Goal: Task Accomplishment & Management: Use online tool/utility

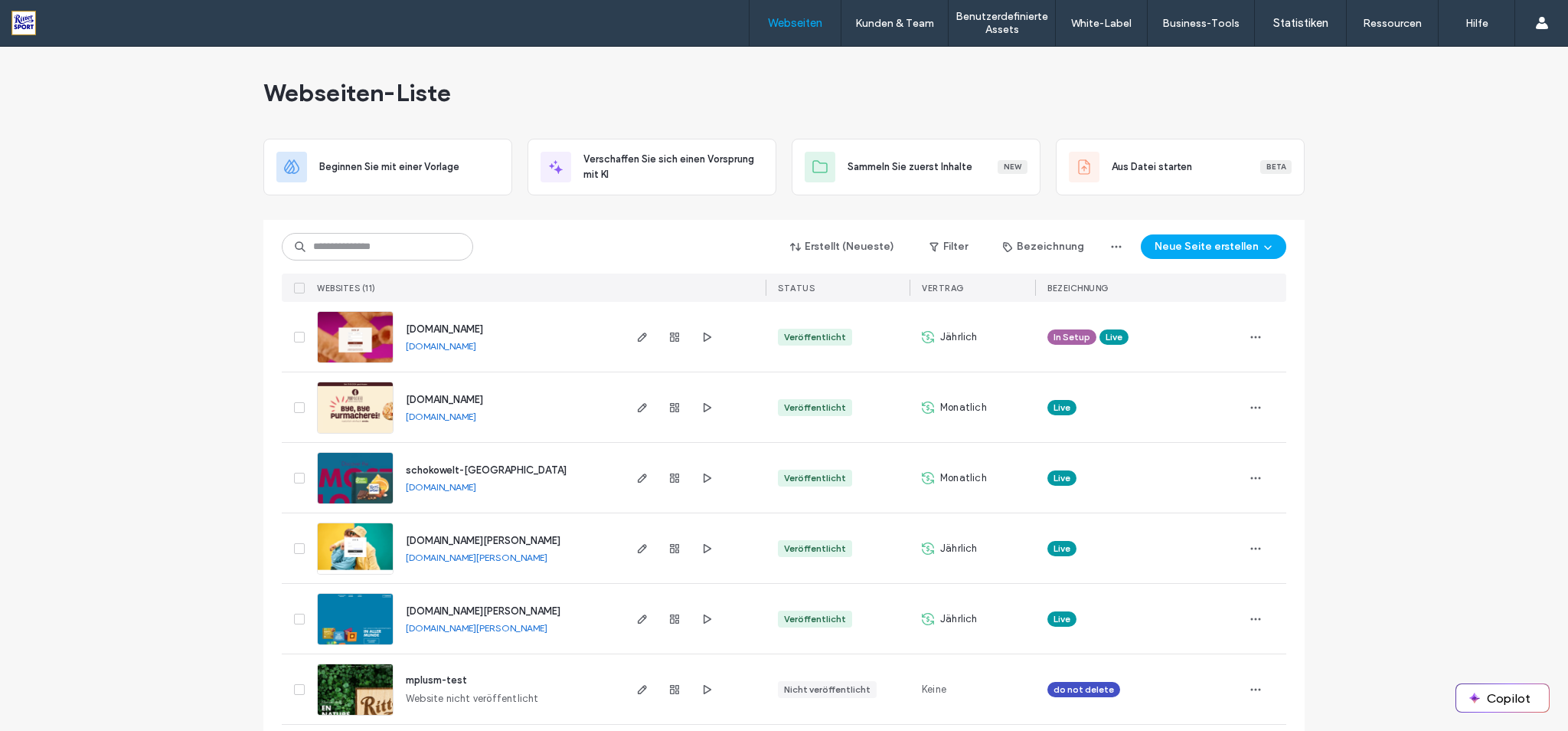
scroll to position [364, 0]
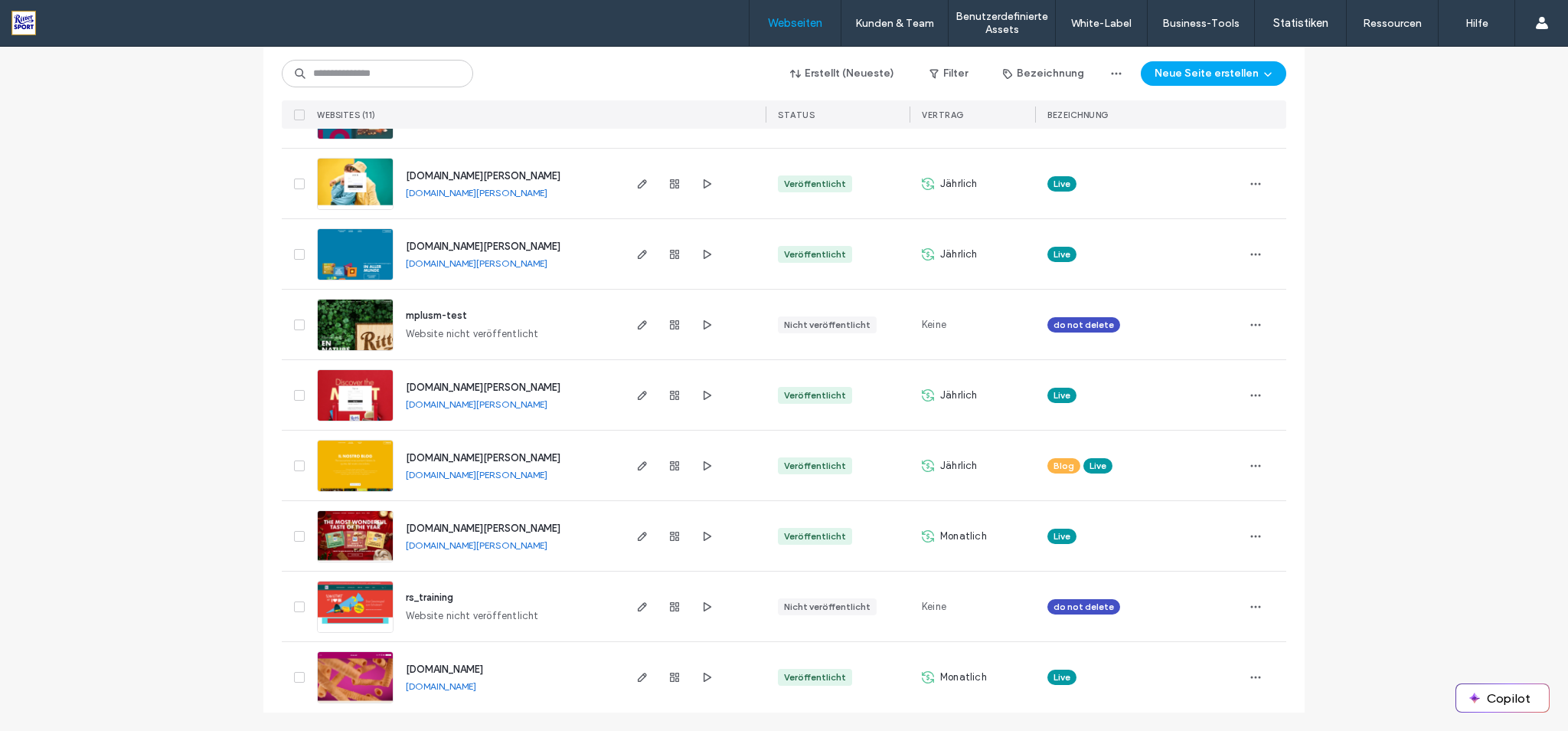
click at [478, 527] on span "[DOMAIN_NAME][PERSON_NAME]" at bounding box center [483, 528] width 155 height 12
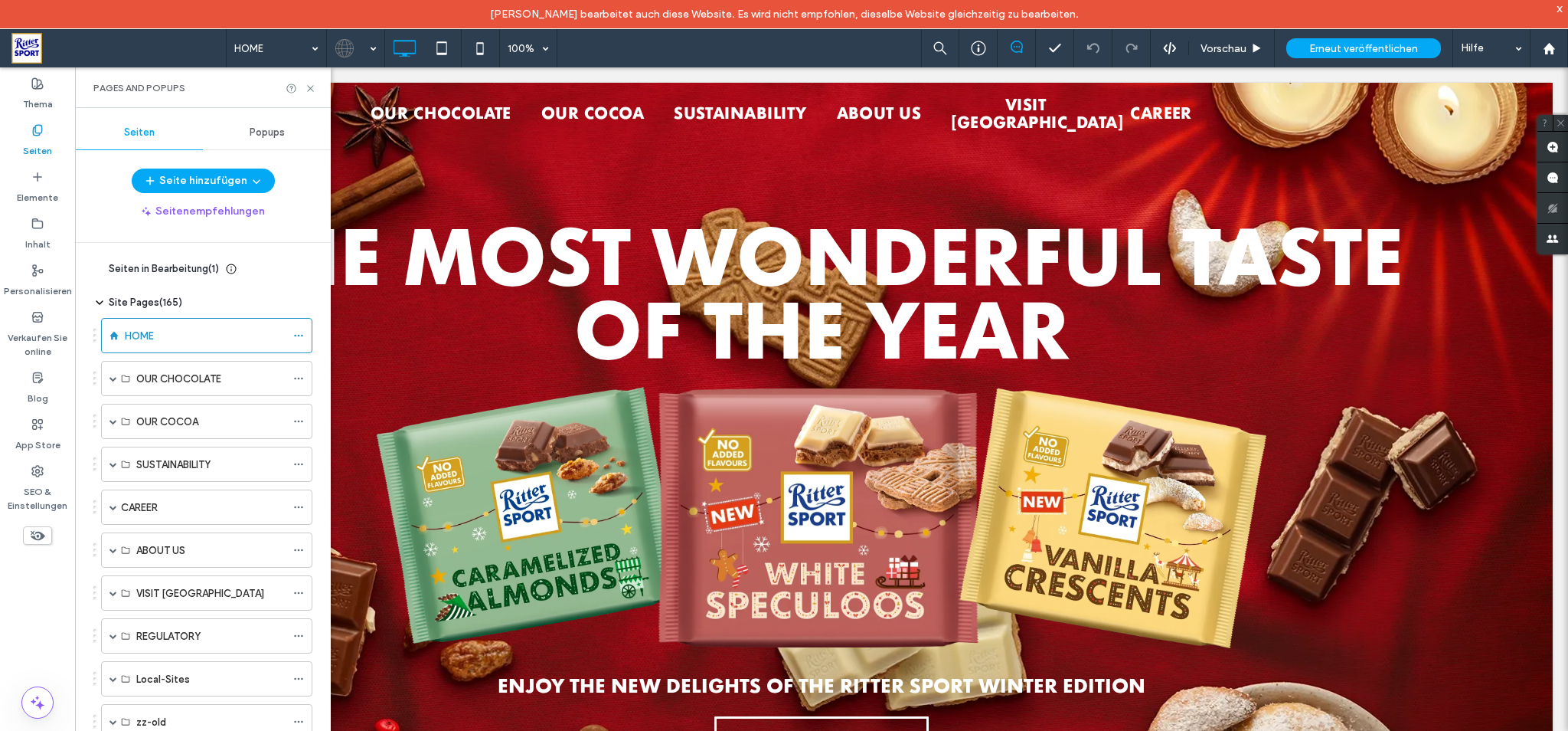
click at [98, 268] on icon at bounding box center [99, 269] width 13 height 13
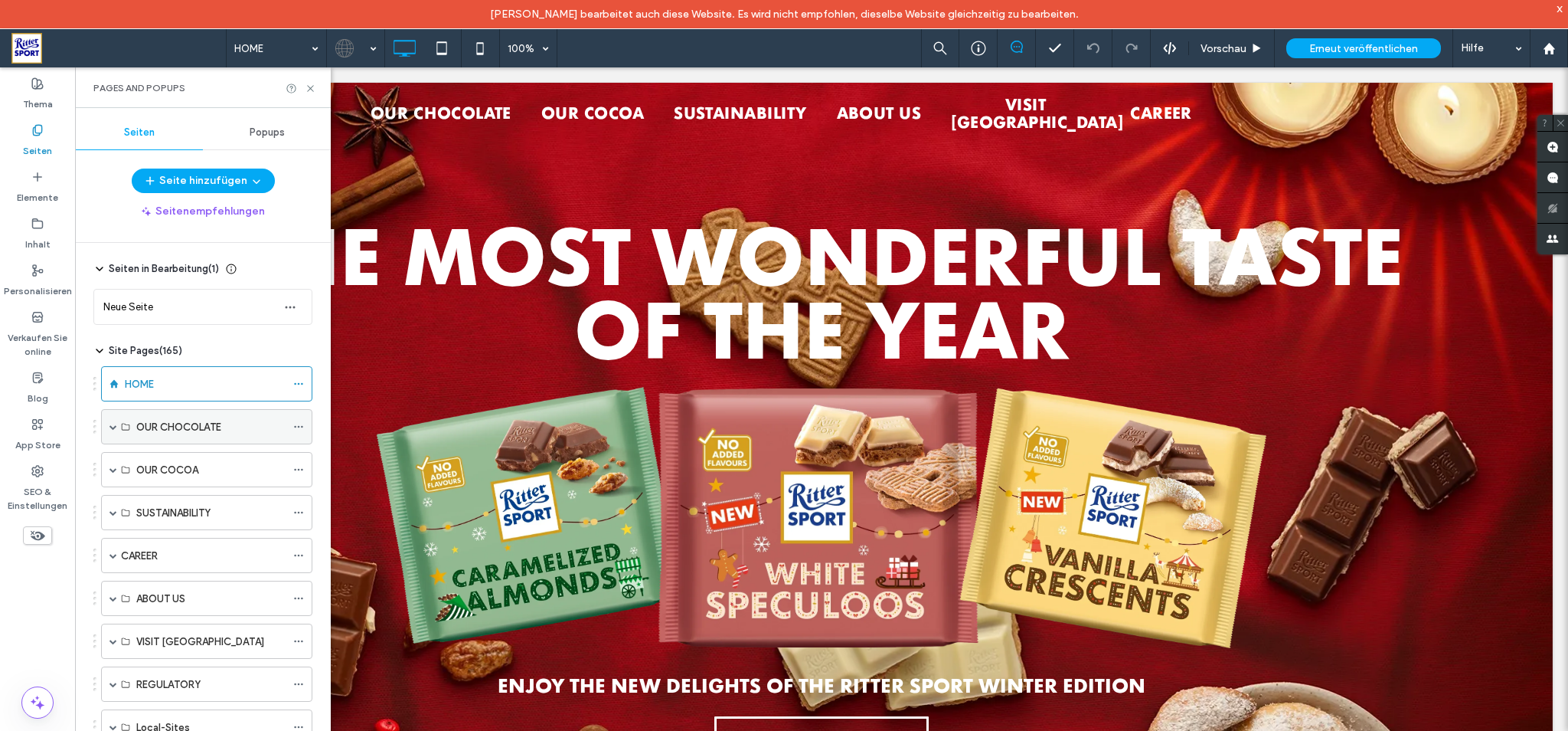
click at [114, 433] on span at bounding box center [113, 427] width 8 height 34
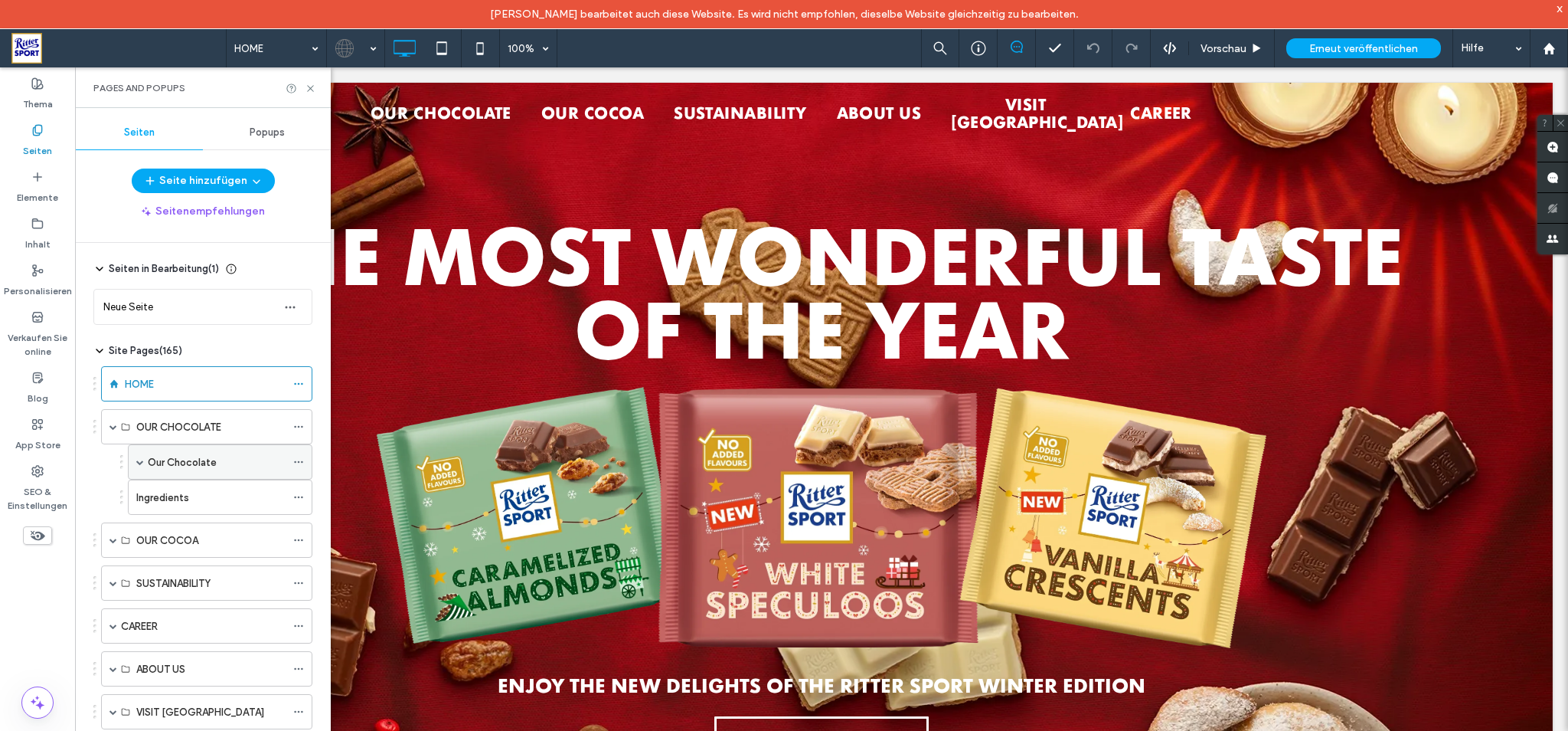
click at [141, 465] on span at bounding box center [140, 462] width 8 height 8
click at [189, 500] on label "Product" at bounding box center [182, 497] width 38 height 27
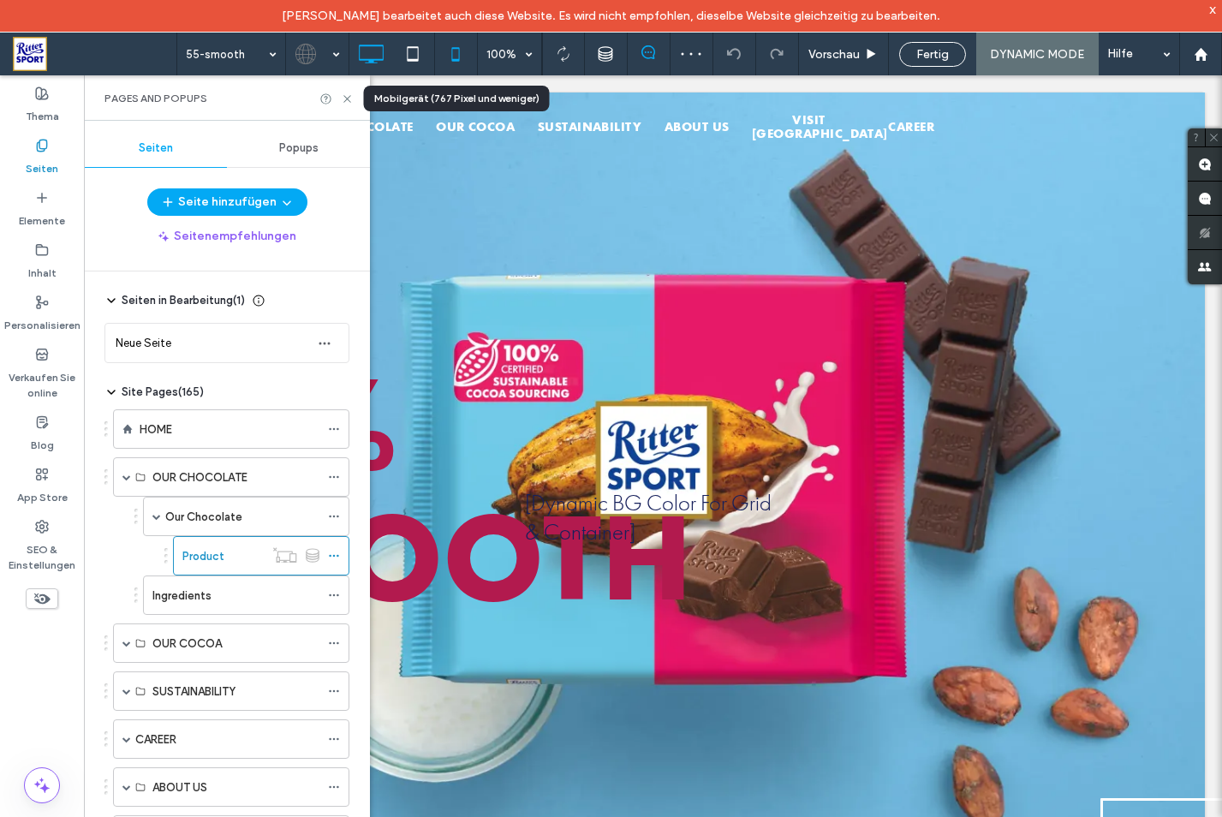
click at [461, 52] on icon at bounding box center [455, 54] width 34 height 34
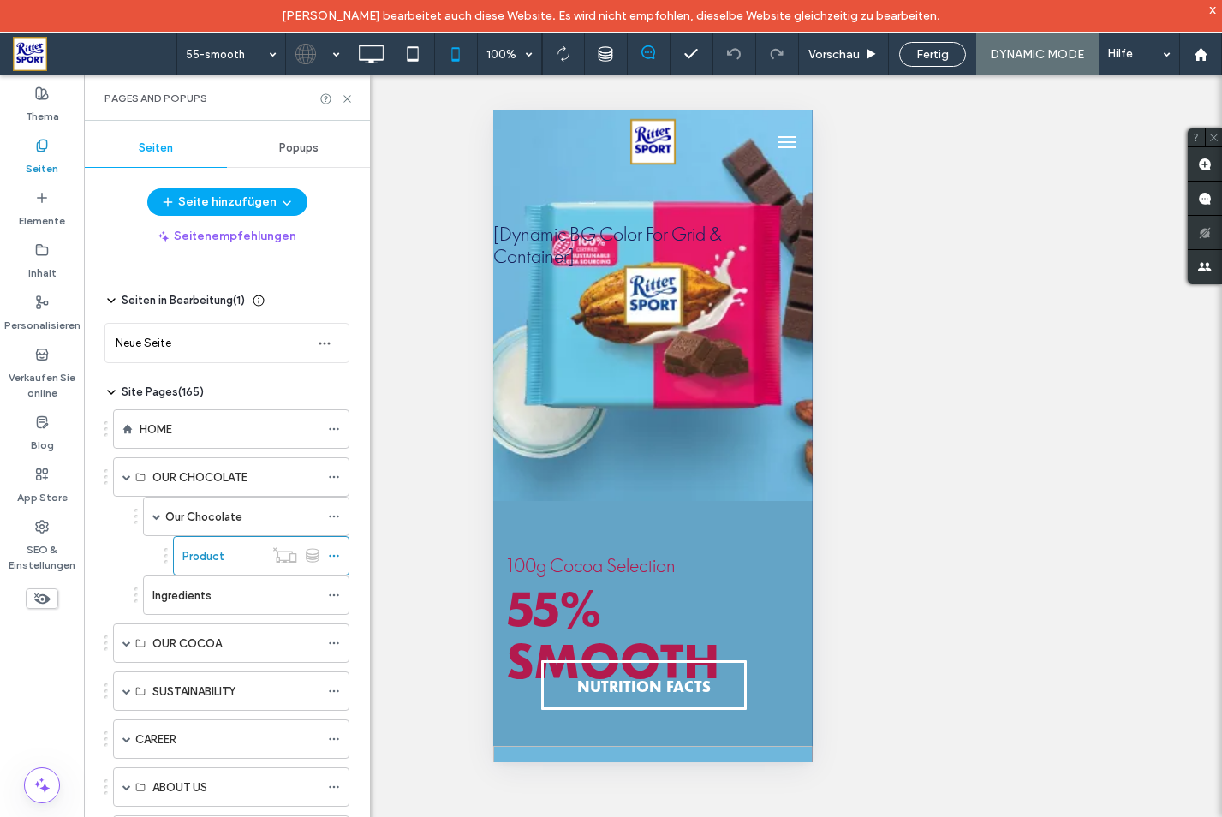
click at [1087, 413] on div "Einblenden? Ja Einblenden? Ja Einblenden? Ja Einblenden? Ja Einblenden? Ja Einb…" at bounding box center [653, 462] width 1138 height 774
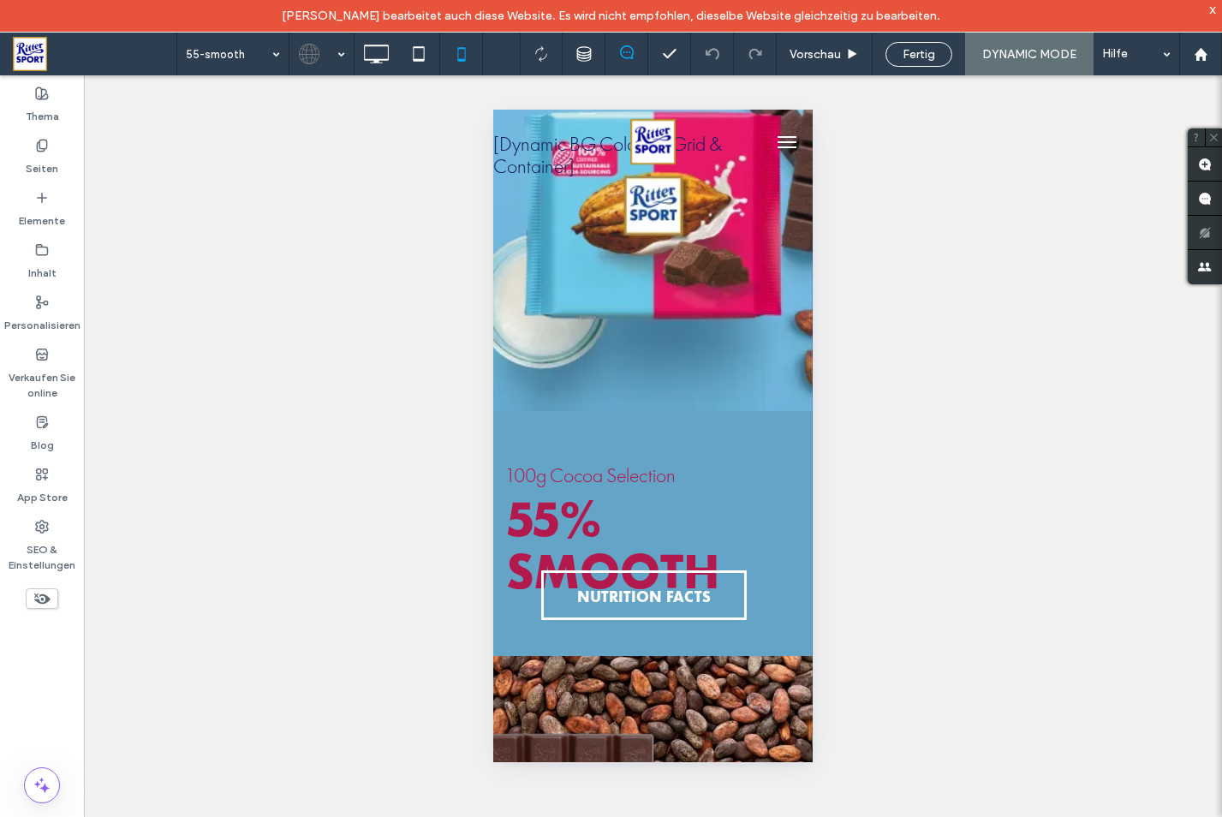
scroll to position [55, 0]
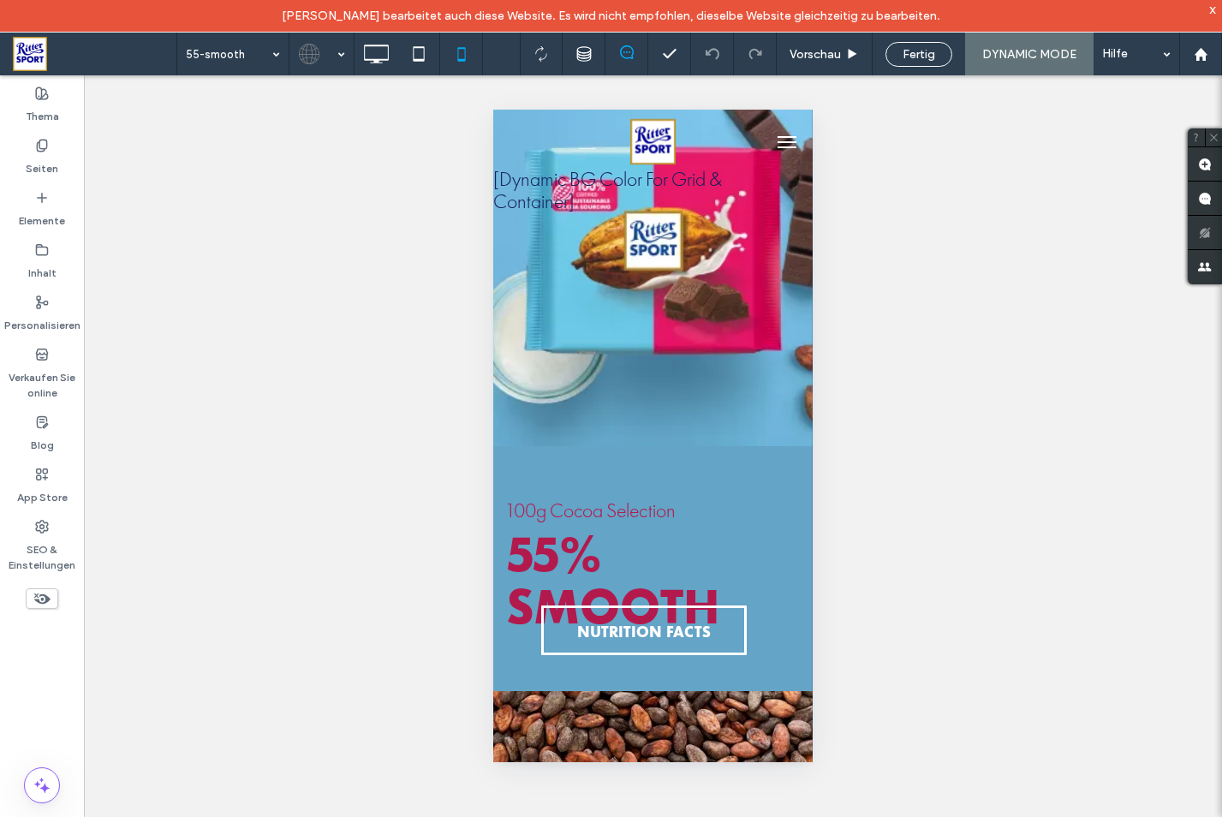
click at [777, 136] on span "menu" at bounding box center [786, 137] width 19 height 2
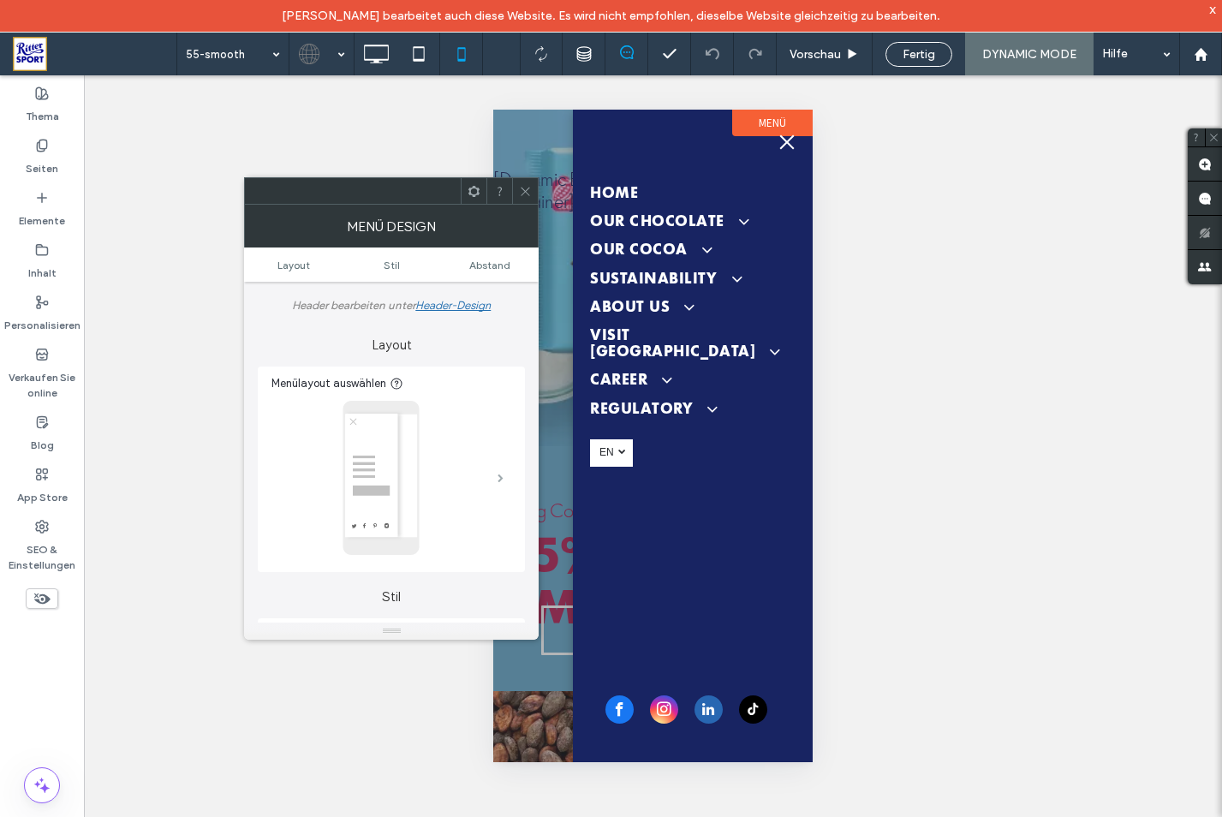
click at [503, 482] on span at bounding box center [500, 477] width 6 height 9
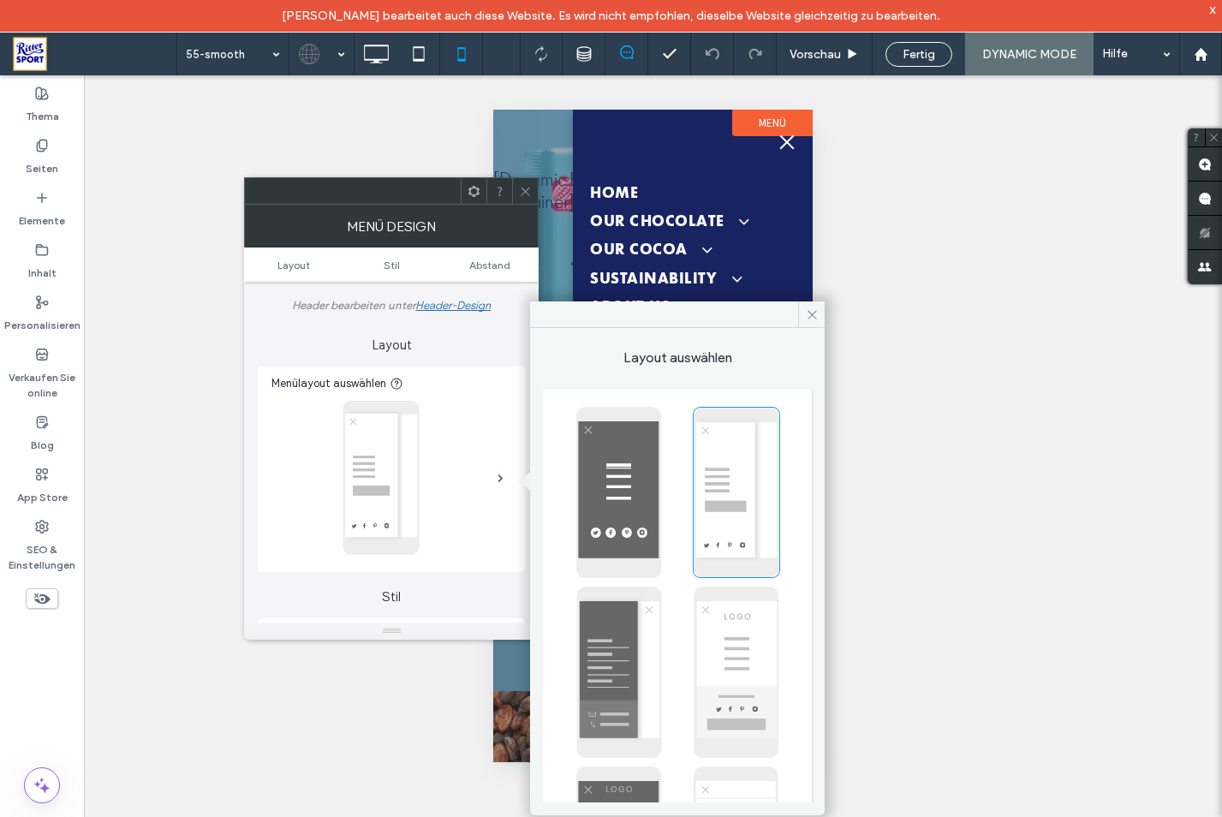
scroll to position [0, 0]
click at [323, 256] on ul "Layout Stil Abstand" at bounding box center [391, 264] width 294 height 34
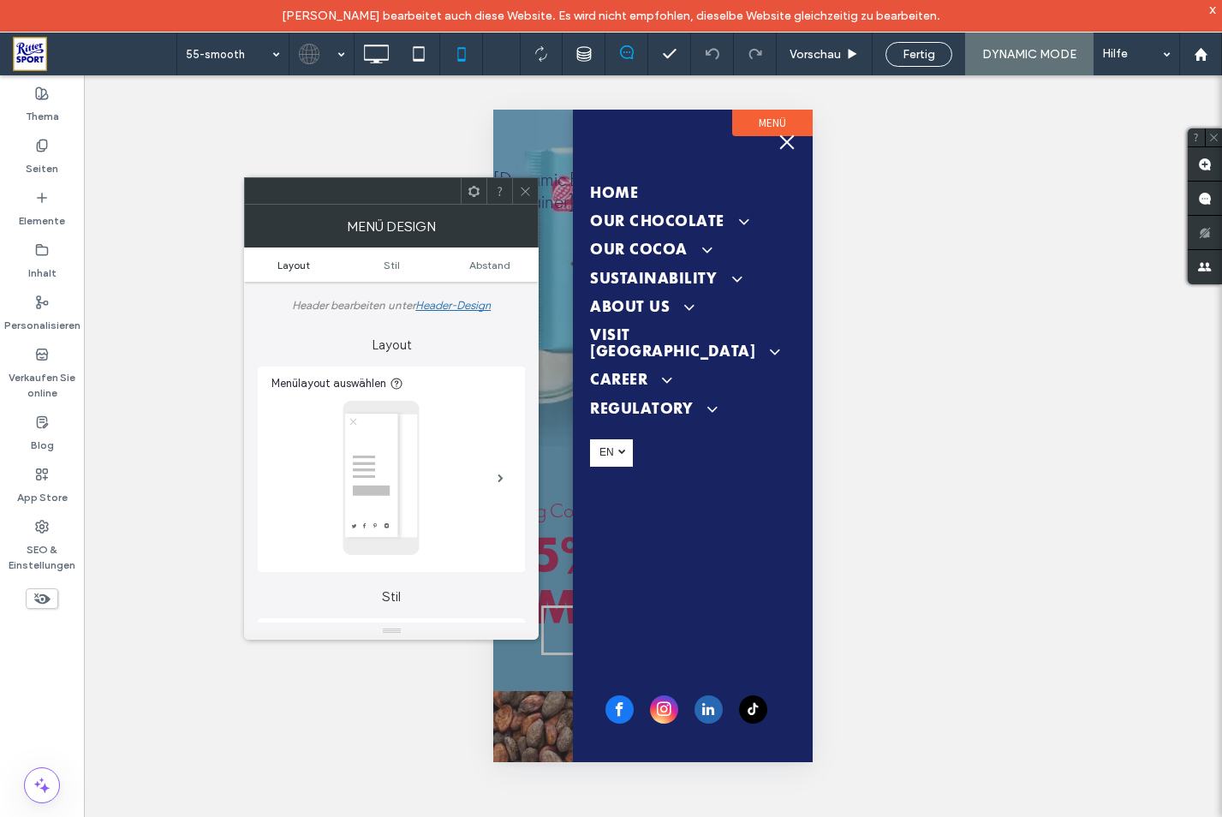
click at [293, 264] on span "Layout" at bounding box center [293, 265] width 33 height 13
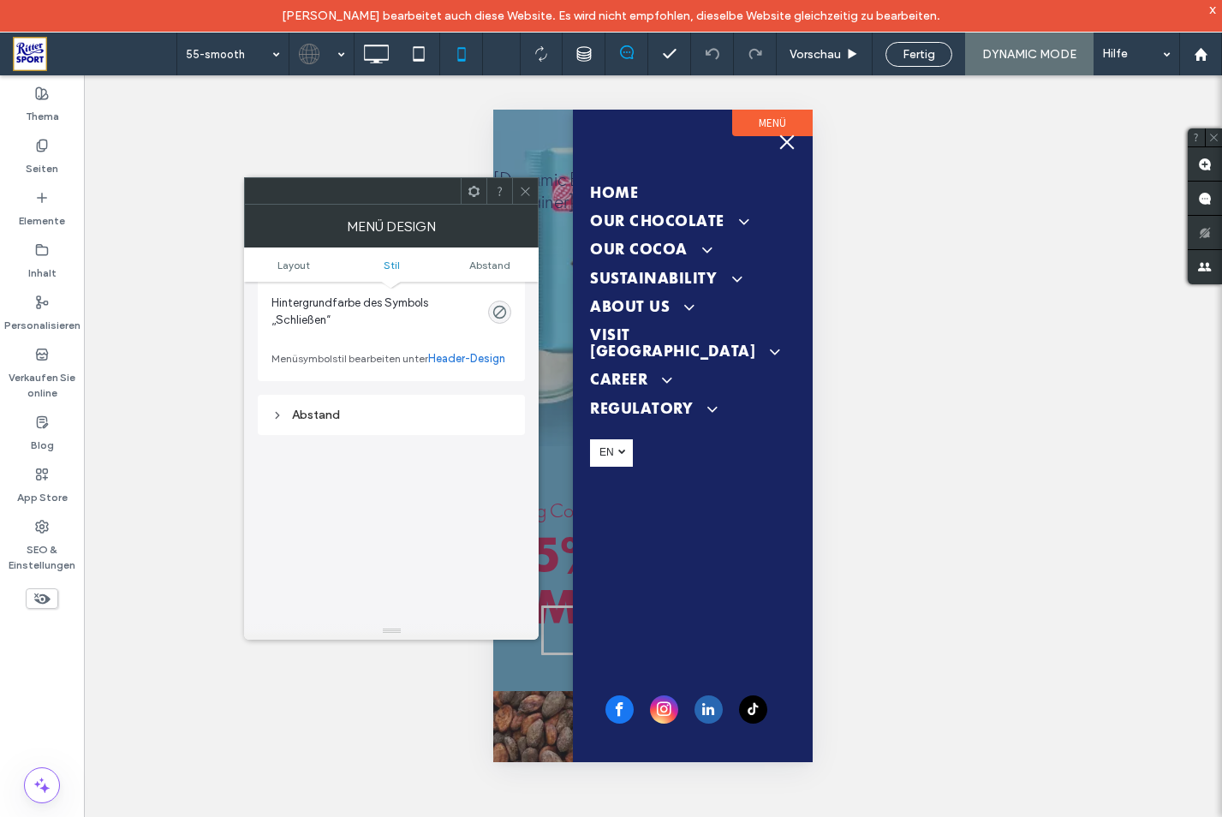
scroll to position [878, 0]
click at [411, 341] on div "Abstand" at bounding box center [391, 329] width 240 height 23
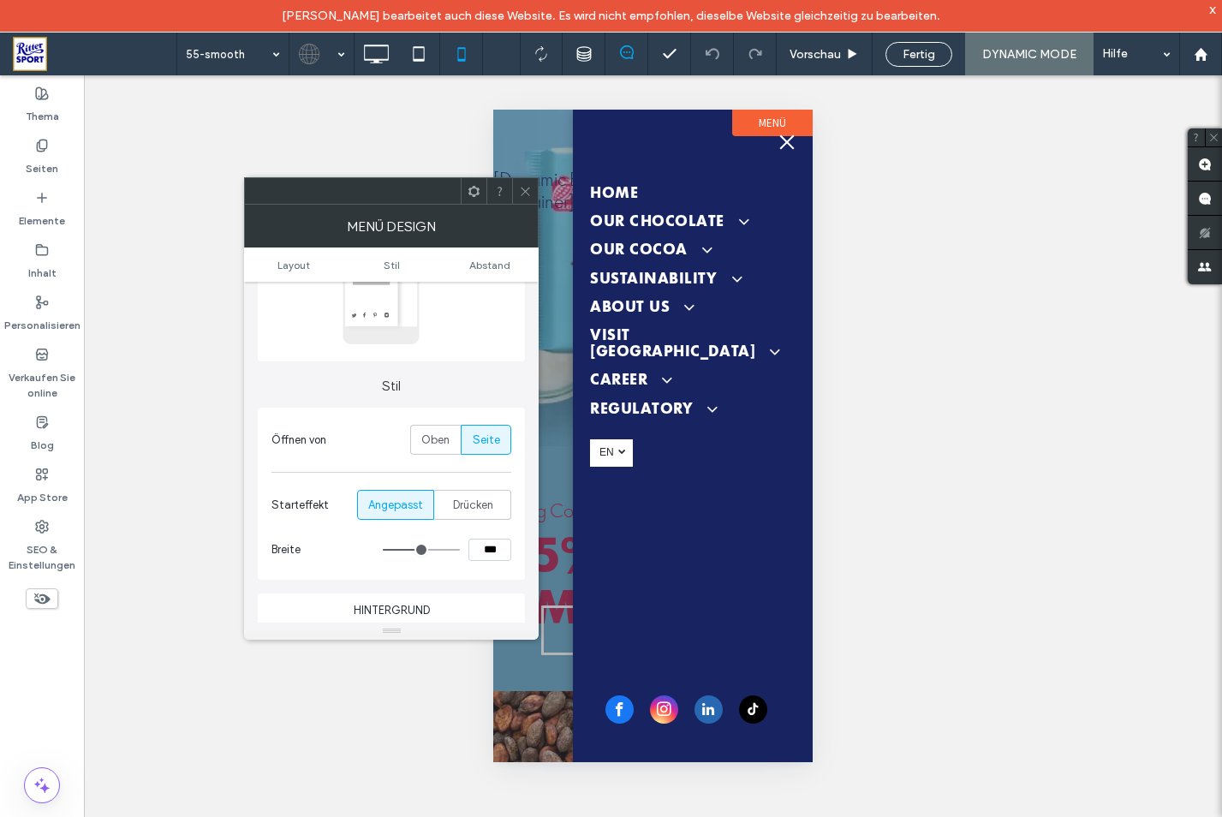
scroll to position [0, 0]
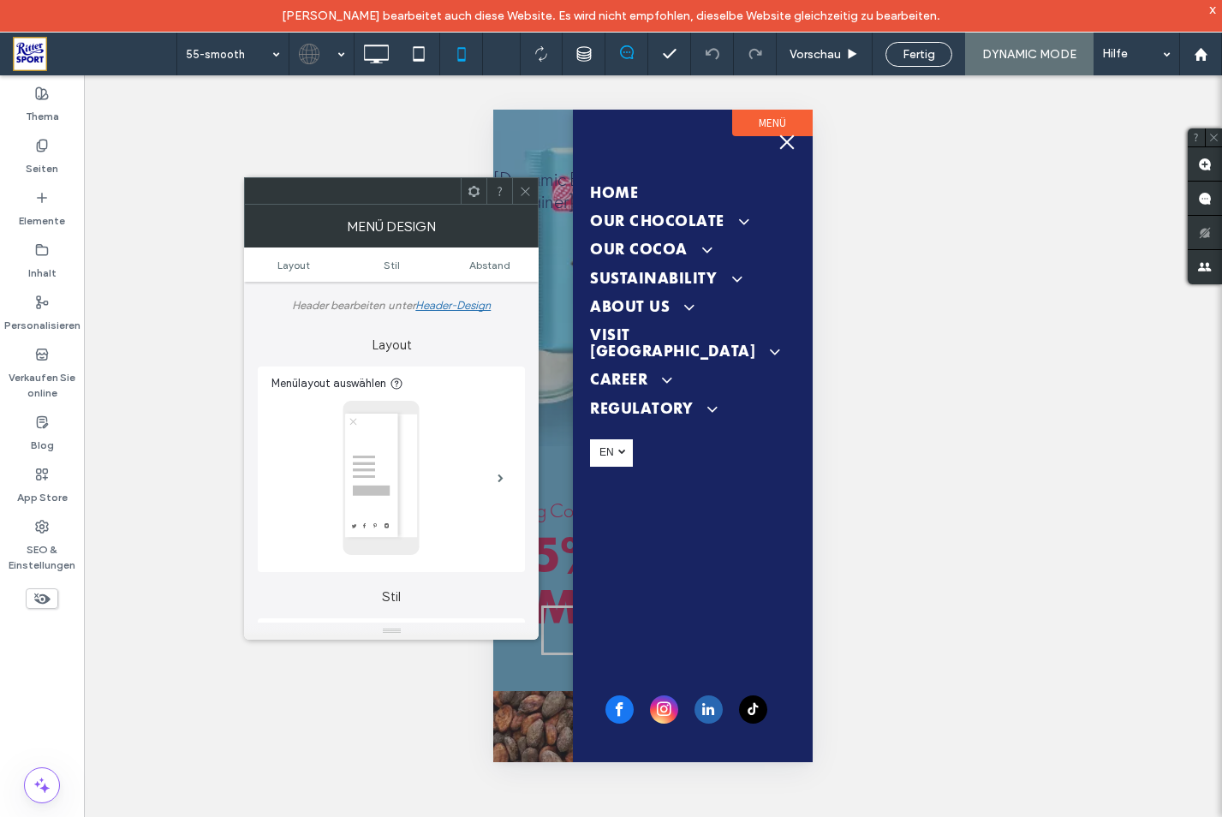
click at [477, 304] on div "Header-Design" at bounding box center [452, 305] width 75 height 13
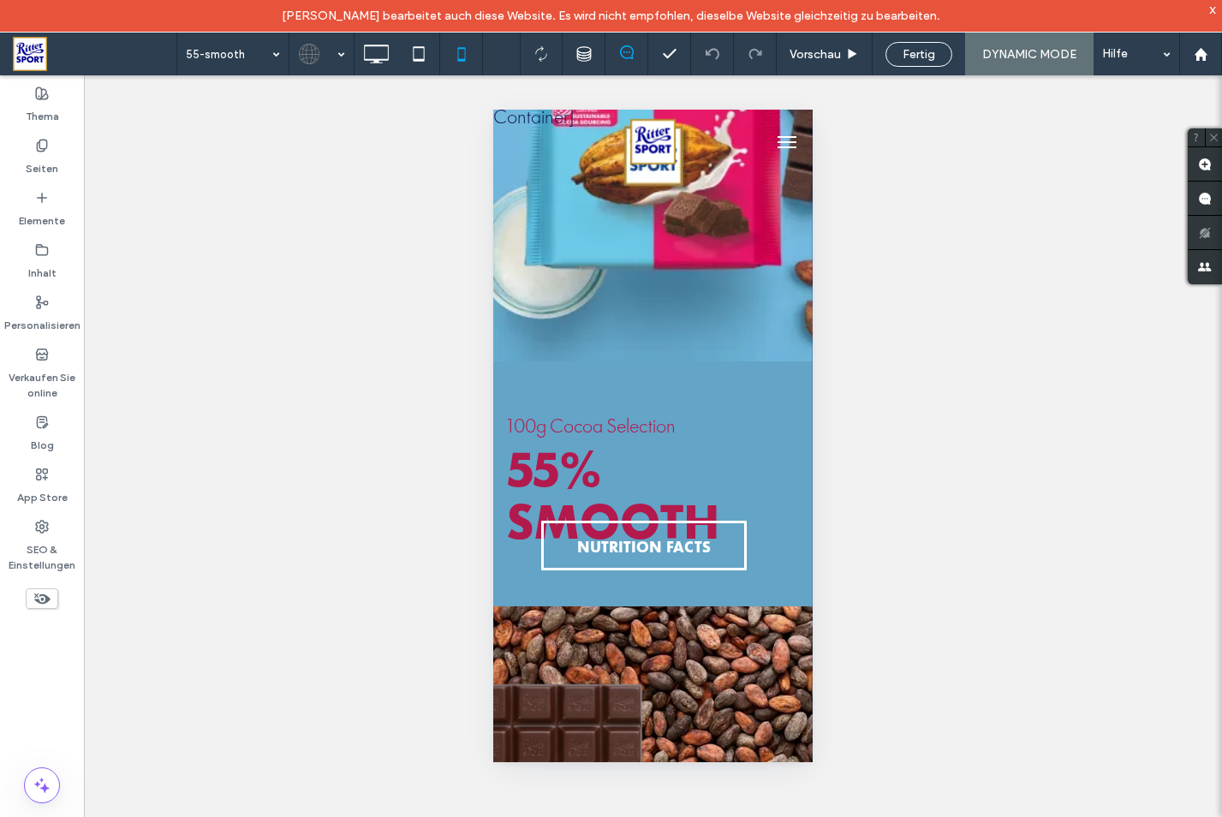
scroll to position [21, 0]
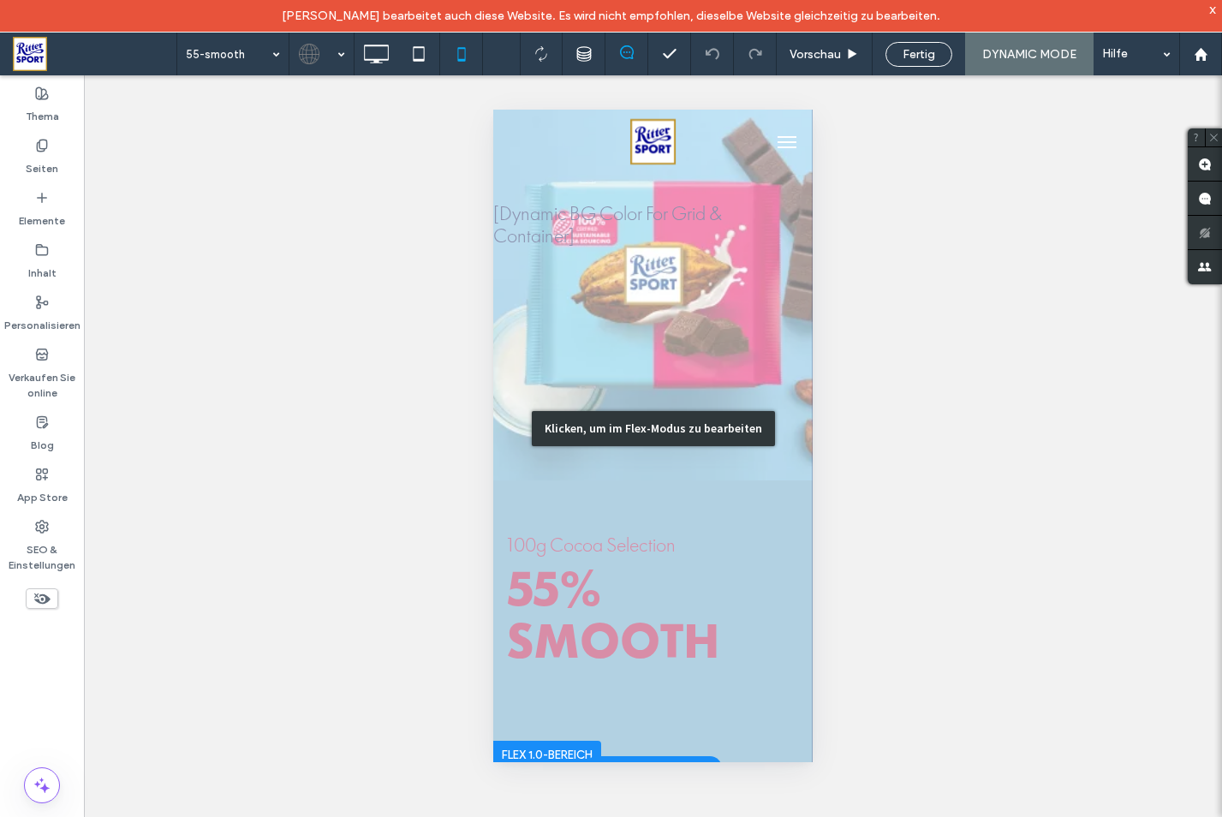
click at [593, 229] on div "Klicken, um im Flex-Modus zu bearbeiten" at bounding box center [652, 428] width 319 height 679
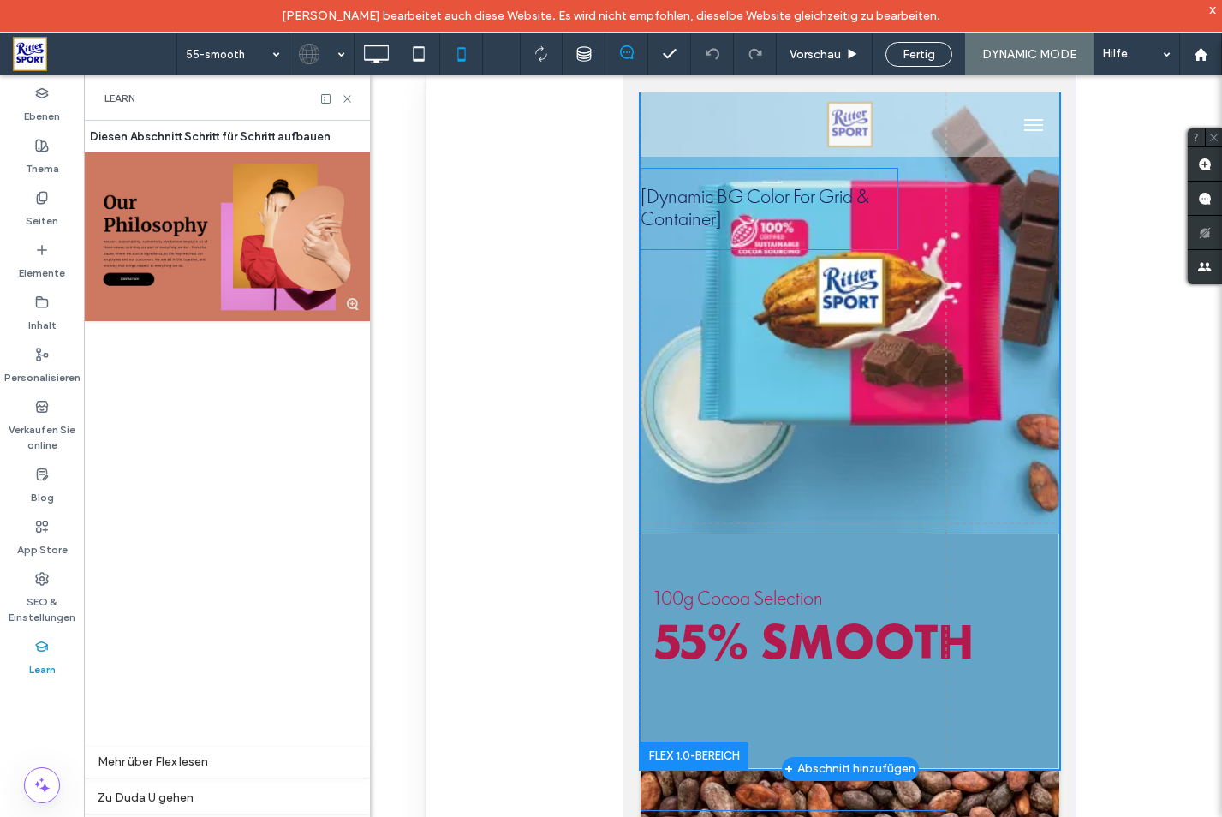
scroll to position [0, 0]
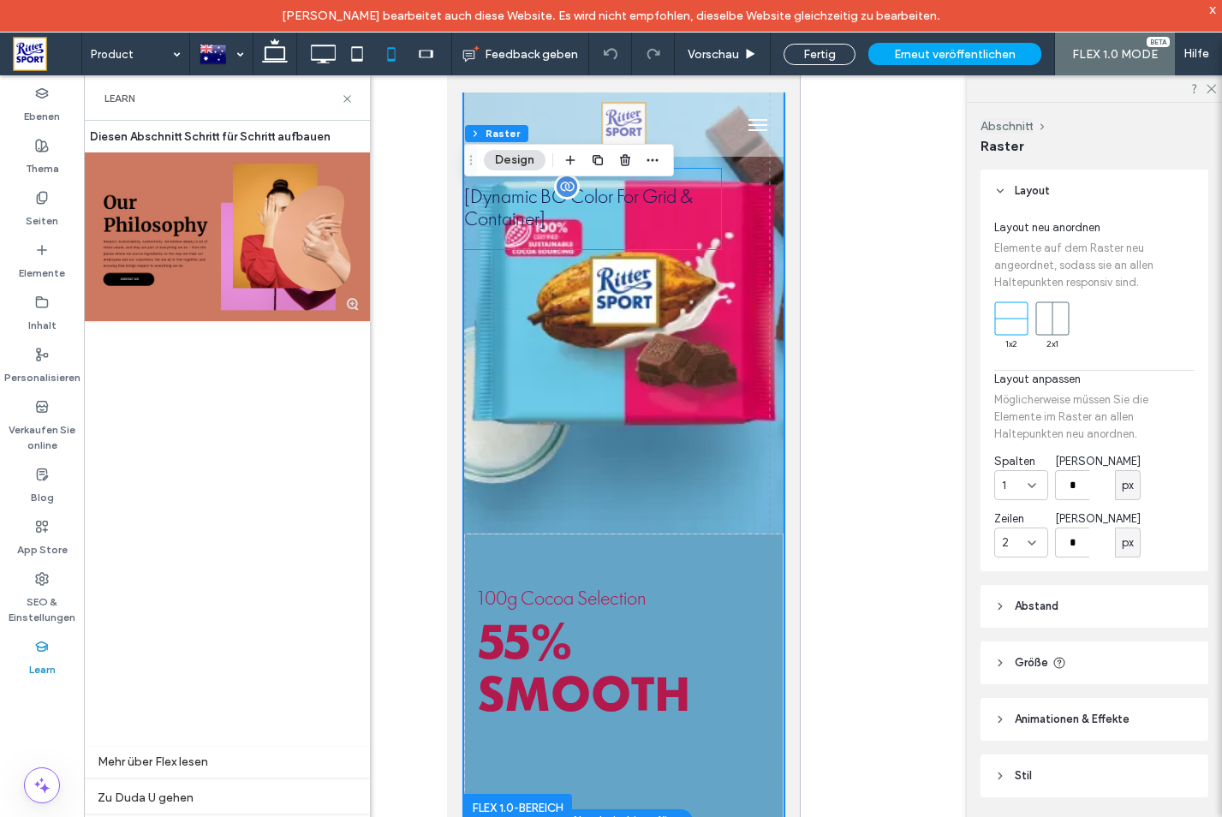
click at [545, 216] on p "[Dynamic BG Color For Grid & Container]" at bounding box center [592, 209] width 257 height 44
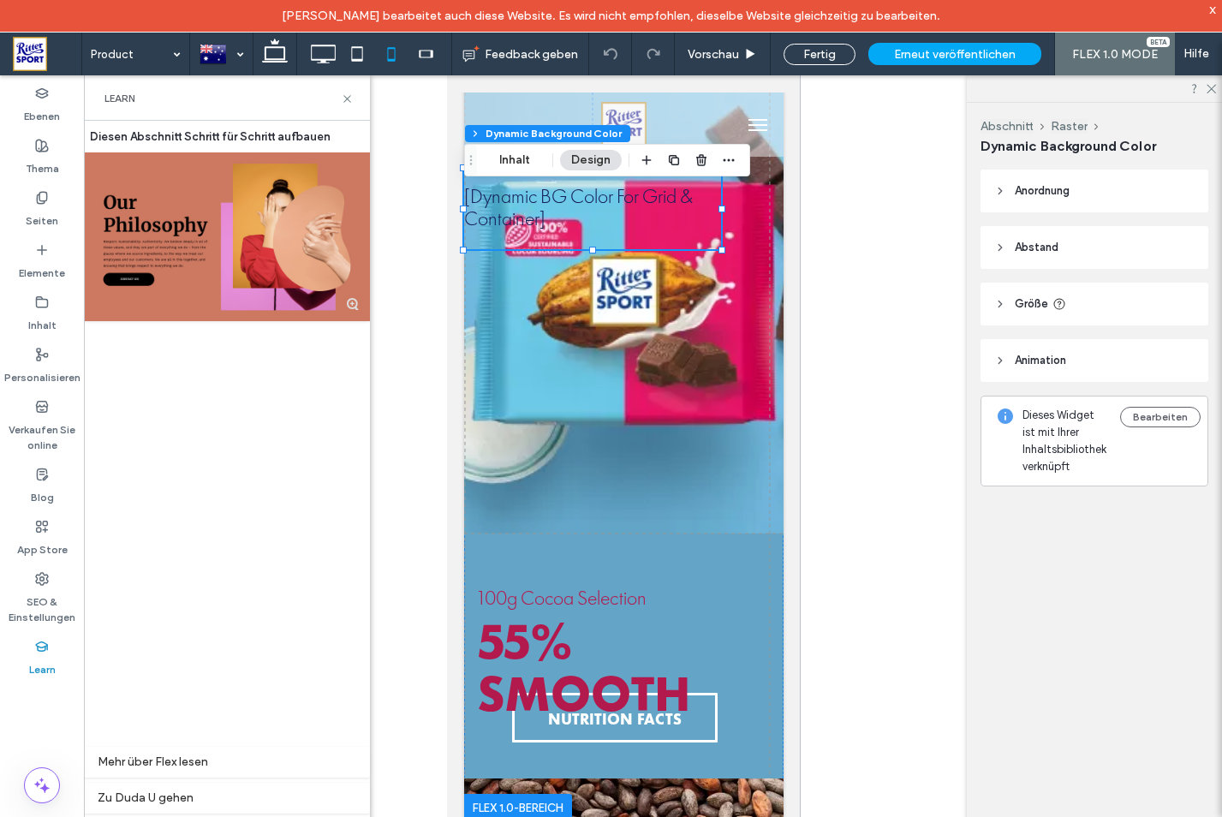
click at [997, 182] on header "Anordnung" at bounding box center [1094, 190] width 228 height 43
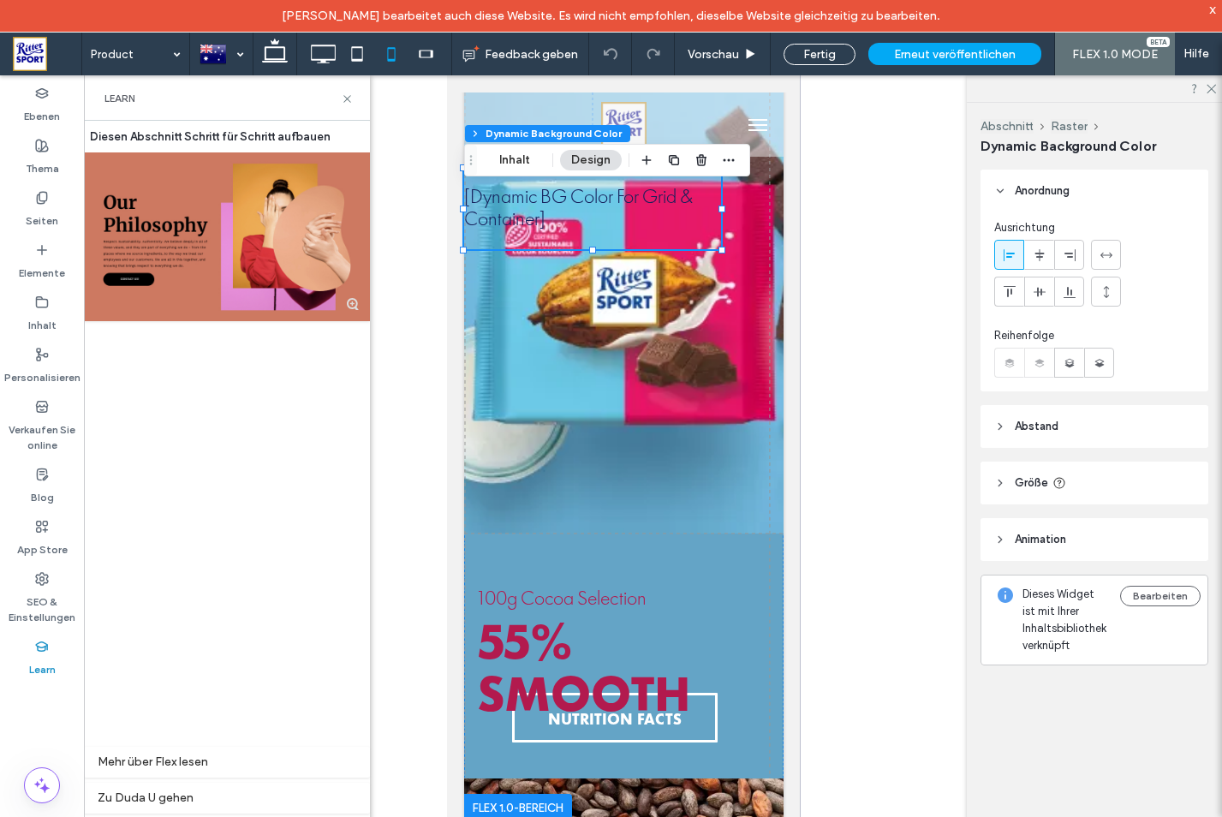
click at [996, 425] on icon at bounding box center [1000, 426] width 12 height 12
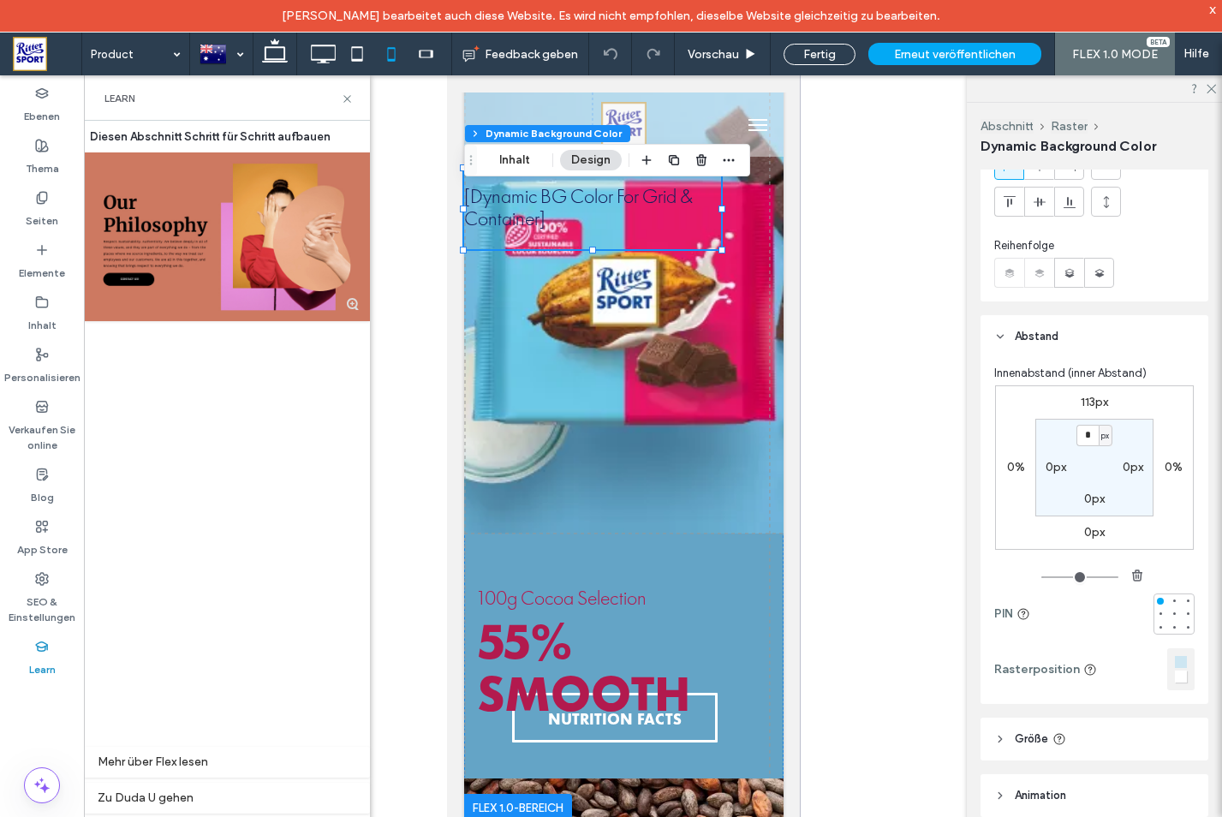
scroll to position [237, 0]
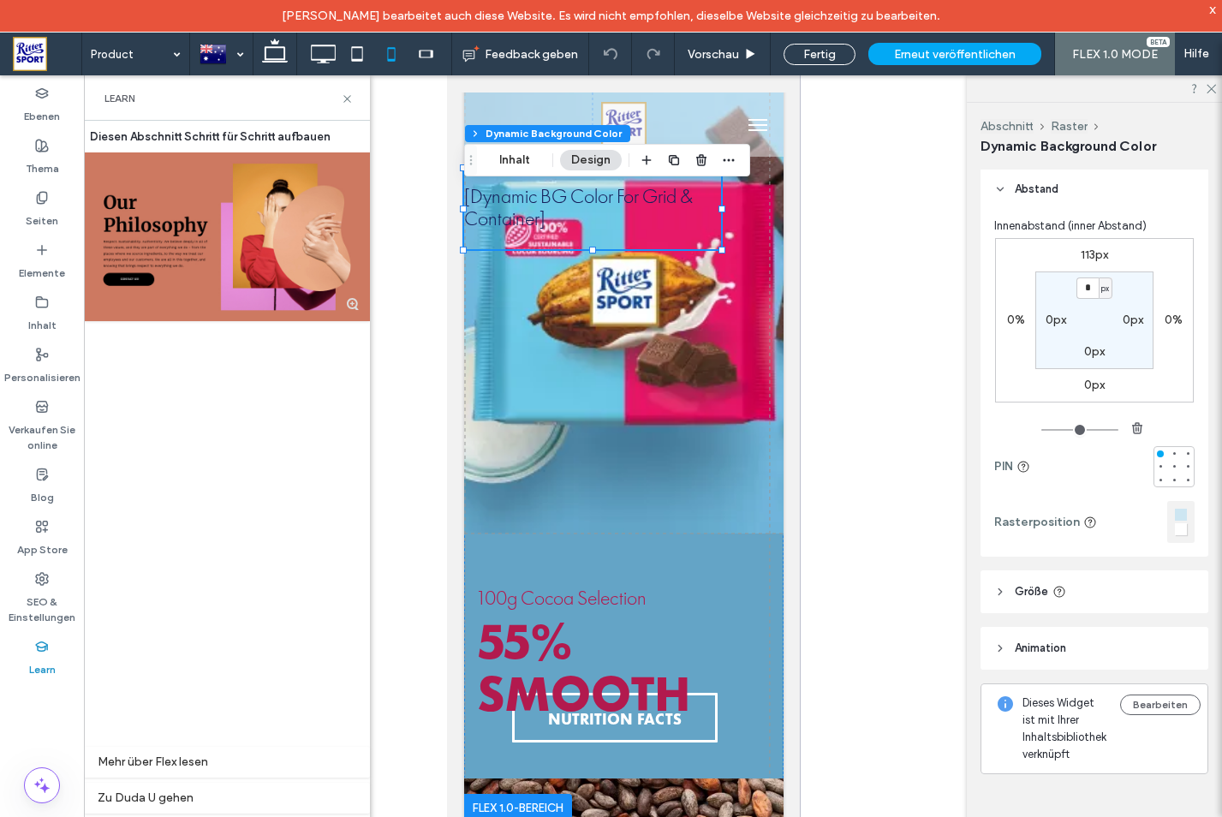
click at [995, 579] on header "Größe" at bounding box center [1094, 591] width 228 height 43
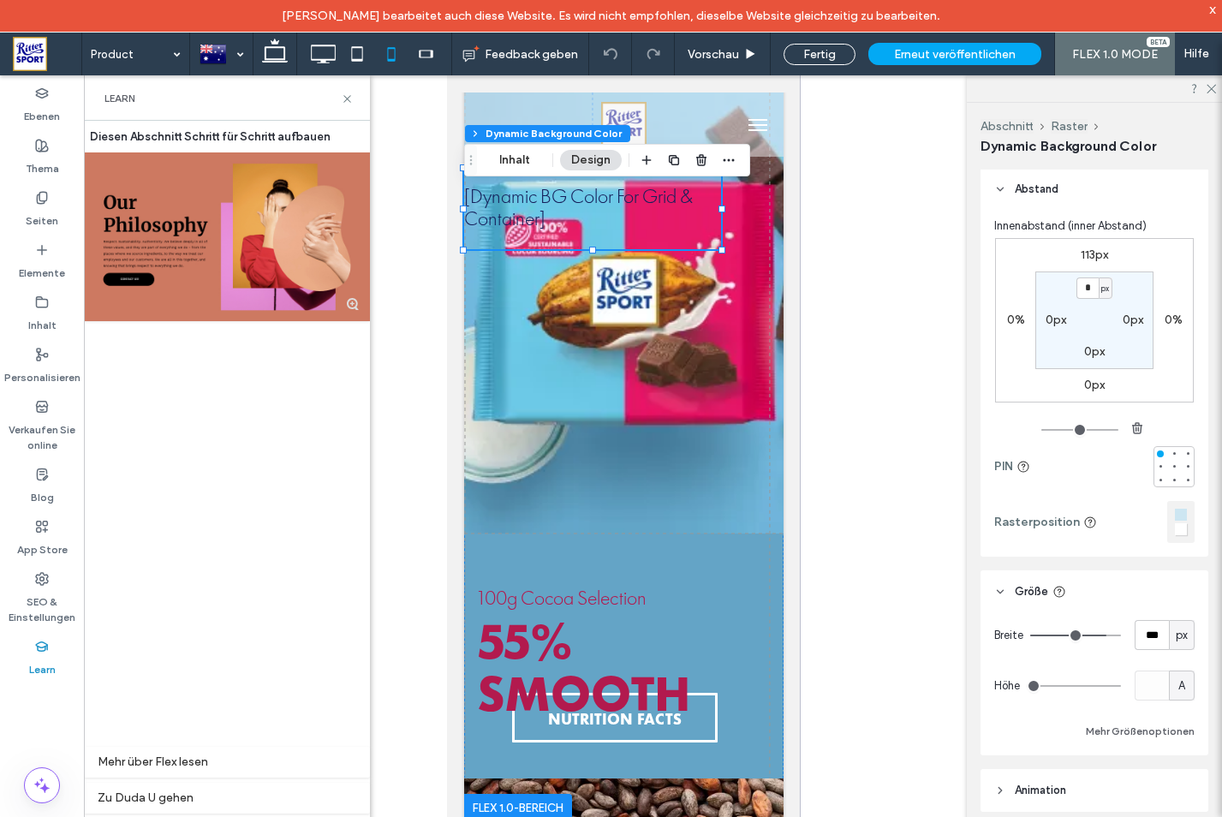
scroll to position [379, 0]
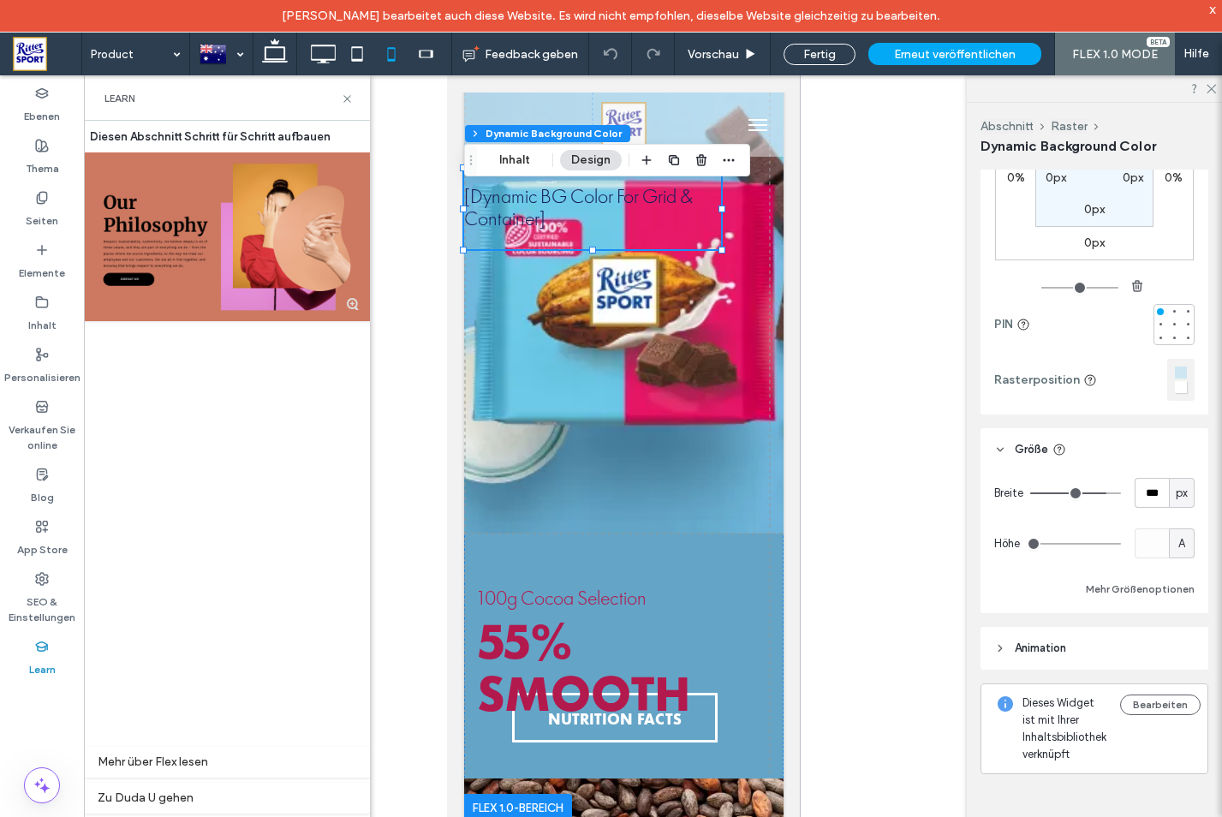
click at [1004, 645] on icon at bounding box center [1000, 648] width 12 height 12
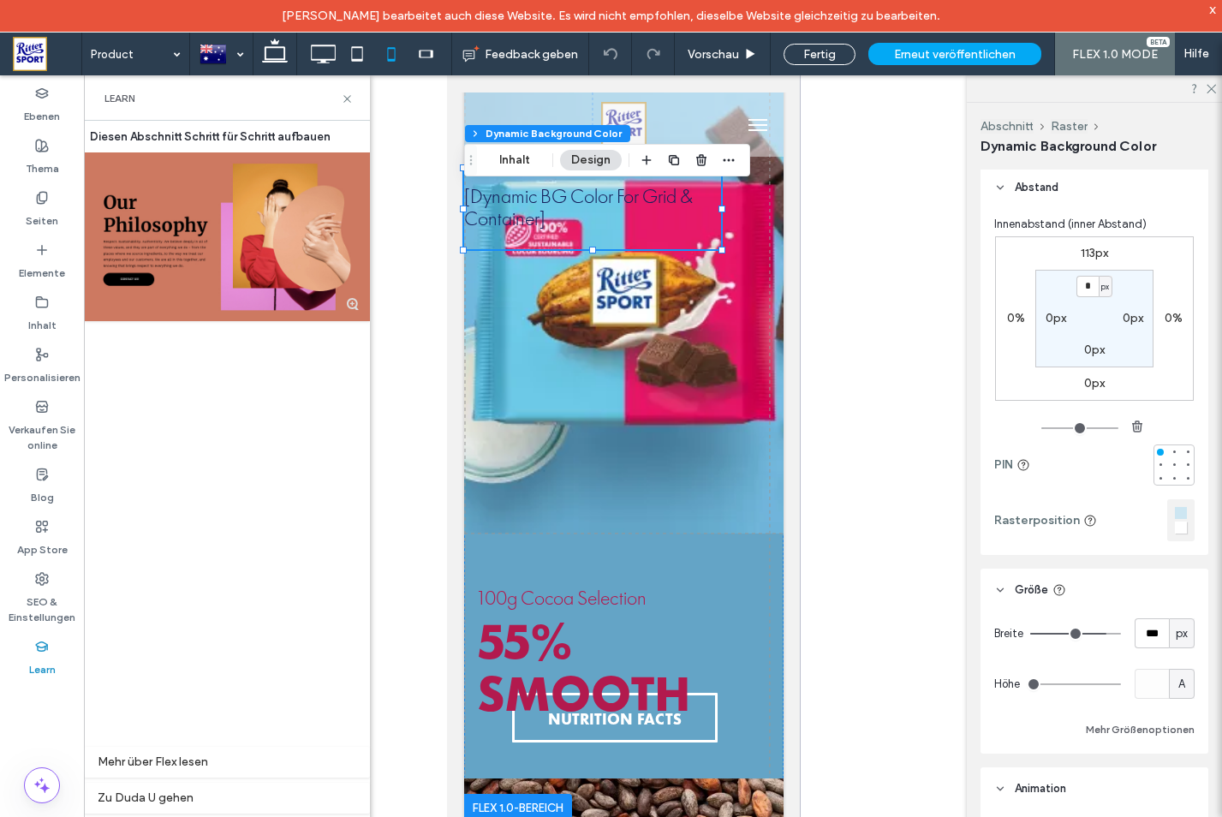
scroll to position [0, 0]
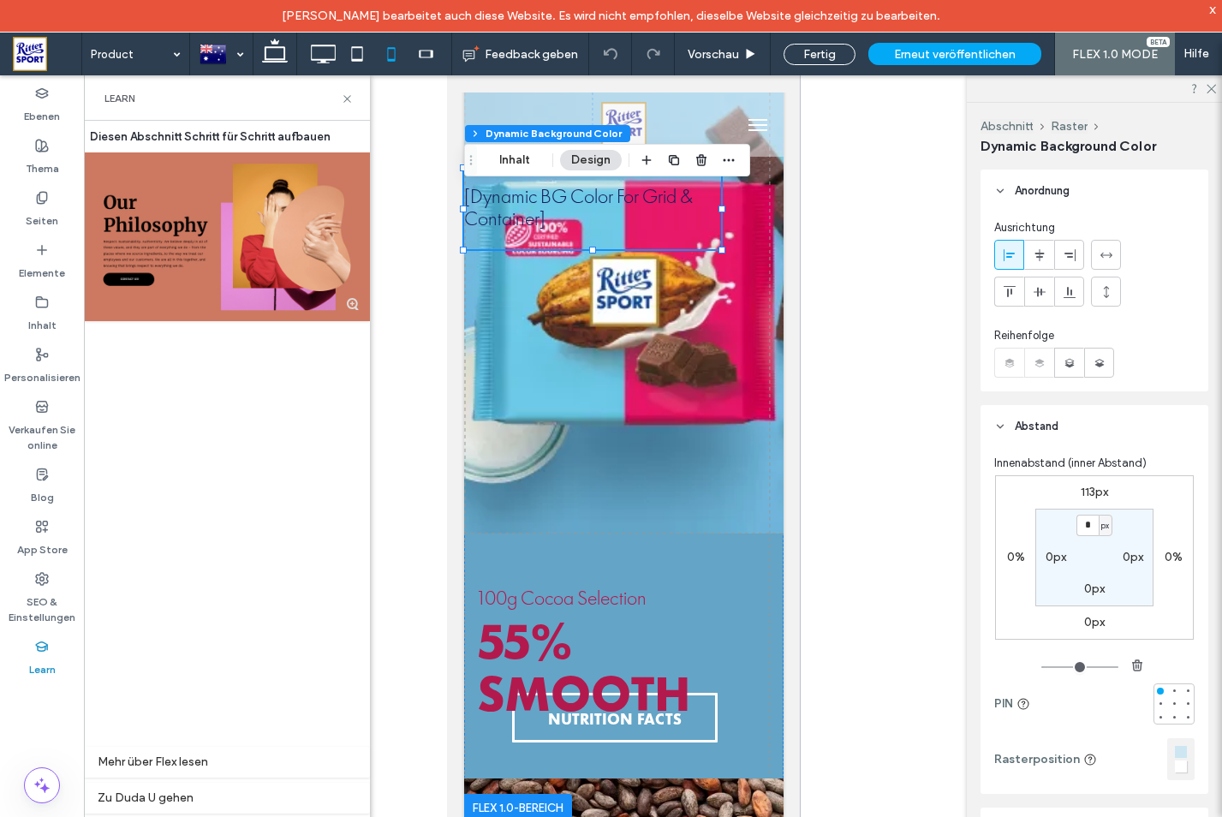
click at [877, 169] on div at bounding box center [653, 460] width 806 height 770
click at [517, 159] on button "Inhalt" at bounding box center [515, 160] width 62 height 21
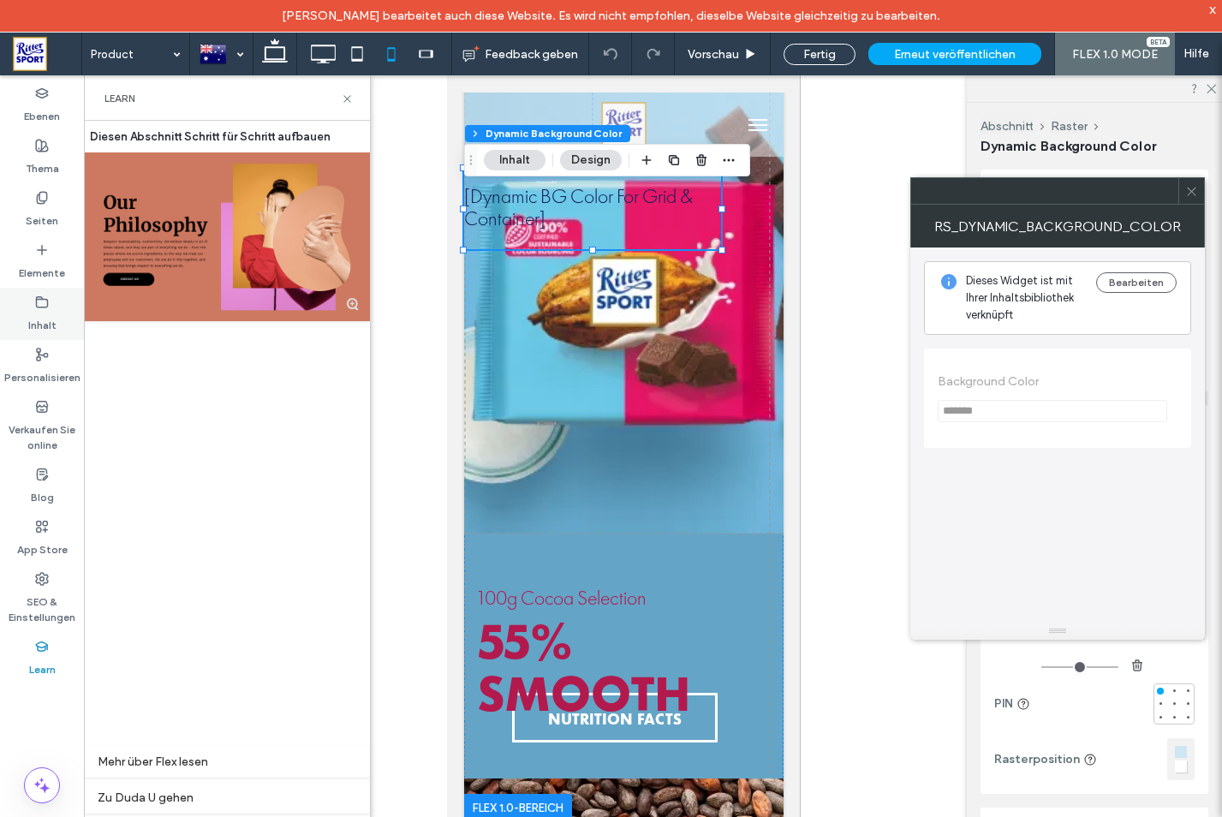
click at [37, 304] on use at bounding box center [42, 301] width 11 height 10
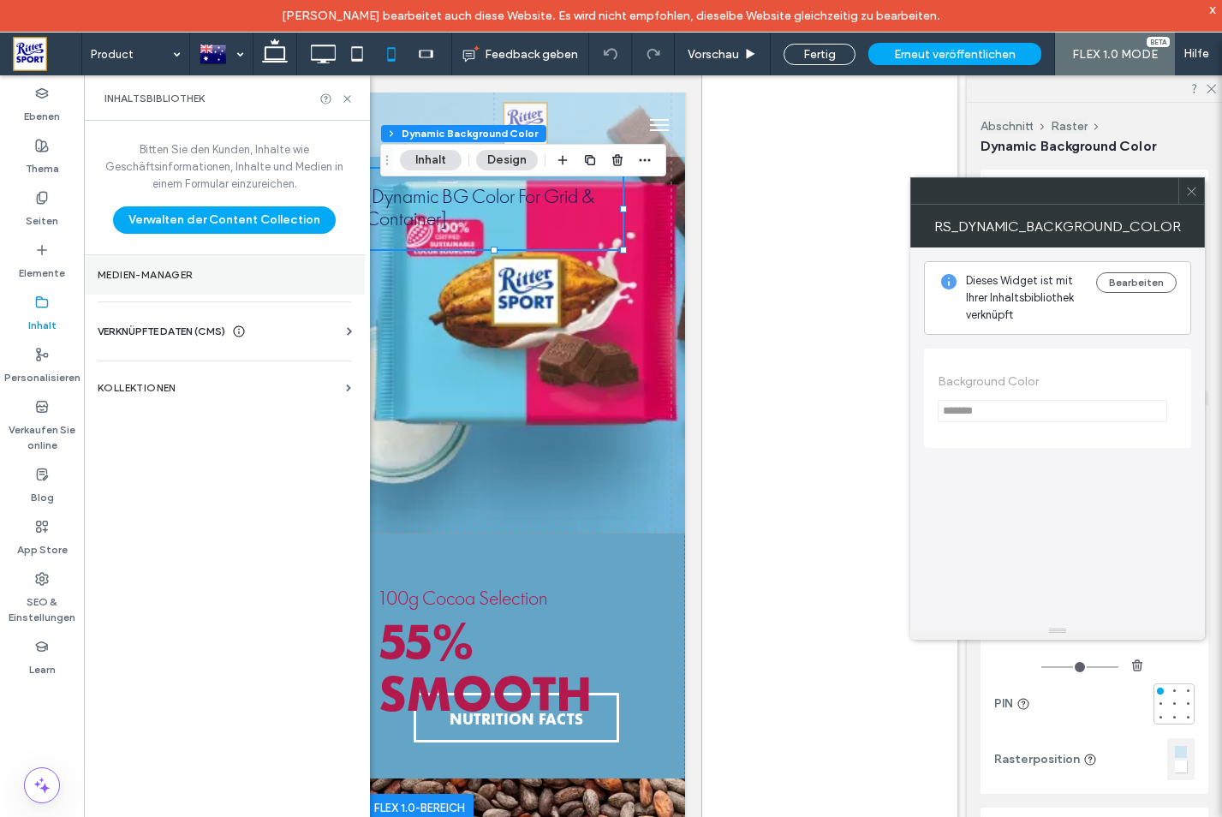
click at [183, 278] on label "Medien-Manager" at bounding box center [224, 275] width 253 height 12
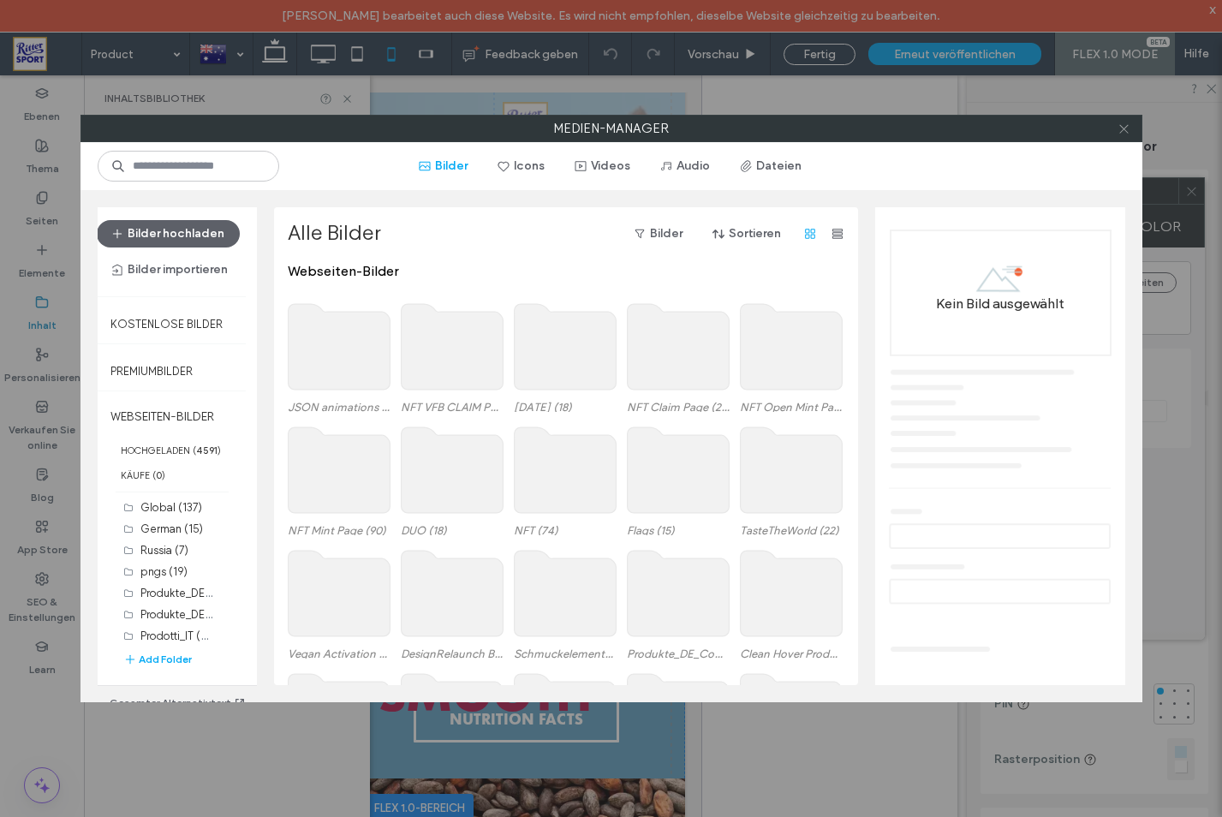
click at [1122, 130] on use at bounding box center [1123, 128] width 9 height 9
